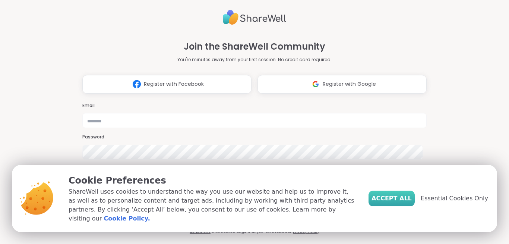
click at [400, 202] on span "Accept All" at bounding box center [392, 198] width 40 height 9
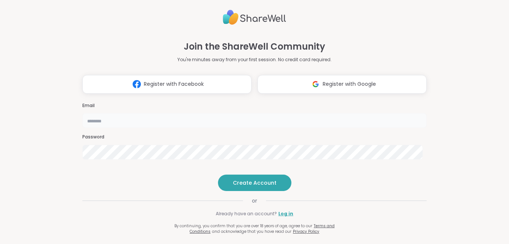
click at [245, 113] on input "email" at bounding box center [254, 120] width 345 height 15
type input "**********"
click at [246, 186] on span "Create Account" at bounding box center [255, 182] width 44 height 7
